Goal: Information Seeking & Learning: Understand process/instructions

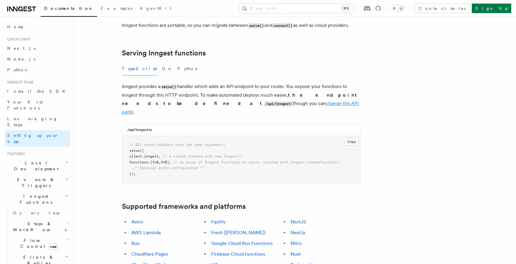
scroll to position [193, 0]
click at [208, 100] on link "change the API path" at bounding box center [240, 107] width 237 height 14
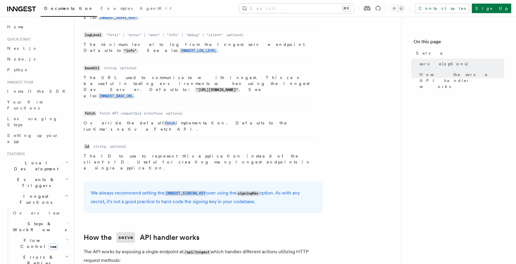
scroll to position [482, 0]
